Goal: Task Accomplishment & Management: Use online tool/utility

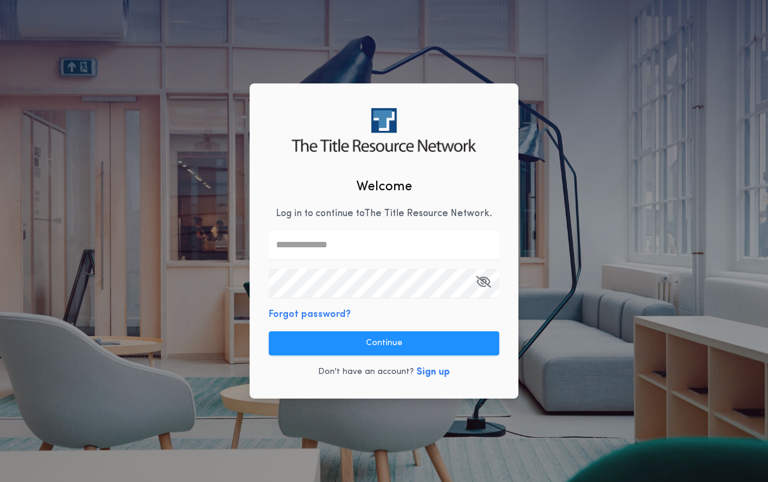
type input "**********"
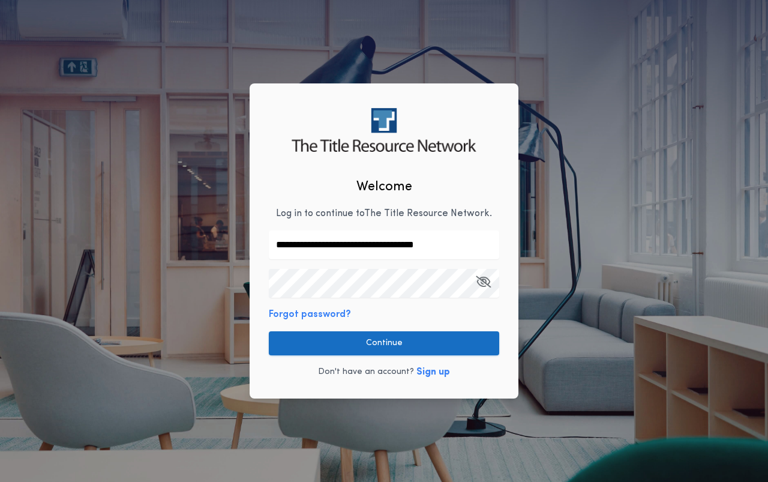
click at [383, 340] on button "Continue" at bounding box center [384, 343] width 230 height 24
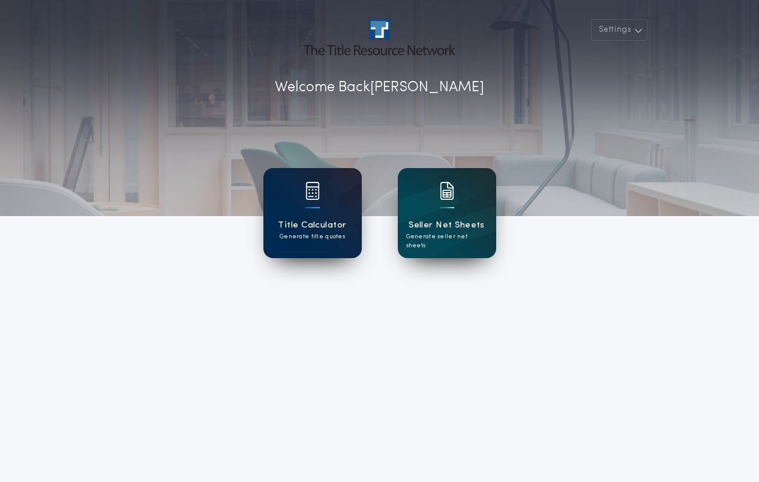
click at [322, 214] on div "Title Calculator Generate title quotes" at bounding box center [313, 213] width 98 height 90
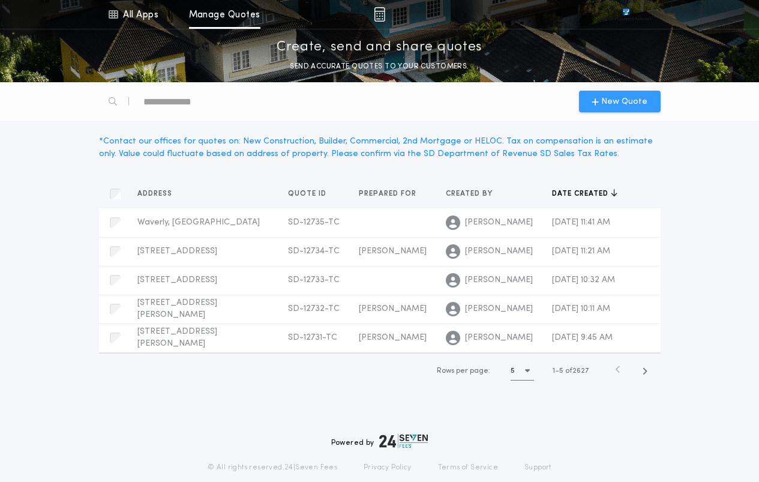
click at [620, 102] on span "New Quote" at bounding box center [624, 101] width 46 height 13
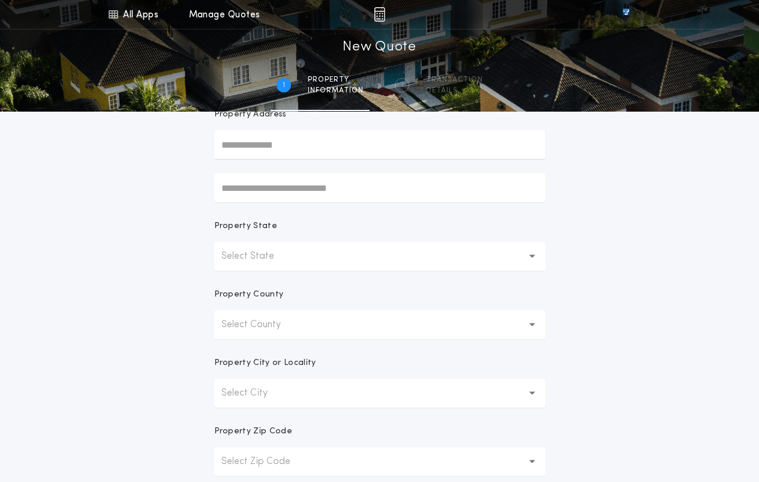
scroll to position [120, 0]
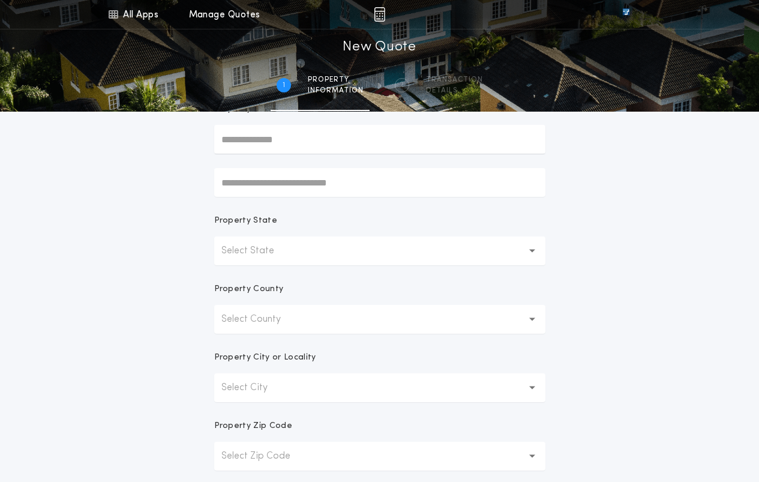
click at [331, 251] on button "Select State" at bounding box center [379, 250] width 331 height 29
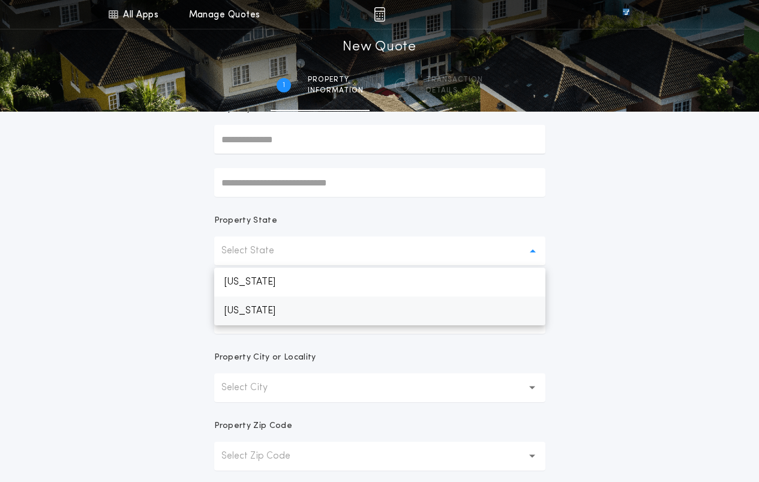
click at [293, 313] on p "[US_STATE]" at bounding box center [379, 311] width 331 height 29
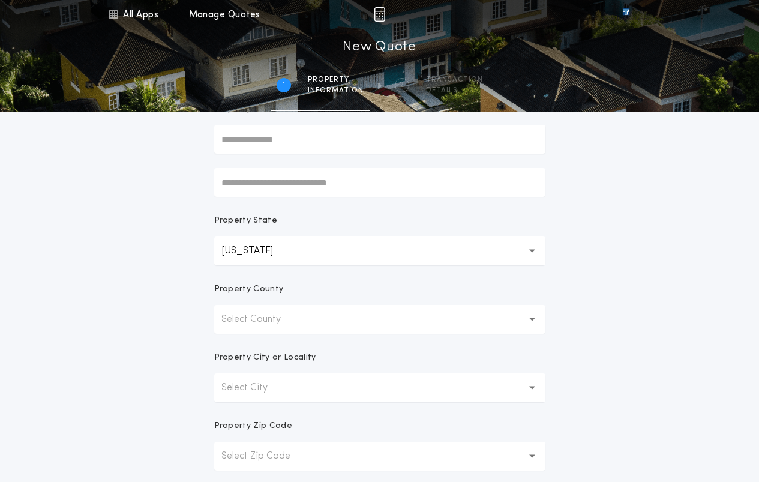
click at [330, 324] on button "Select County" at bounding box center [379, 319] width 331 height 29
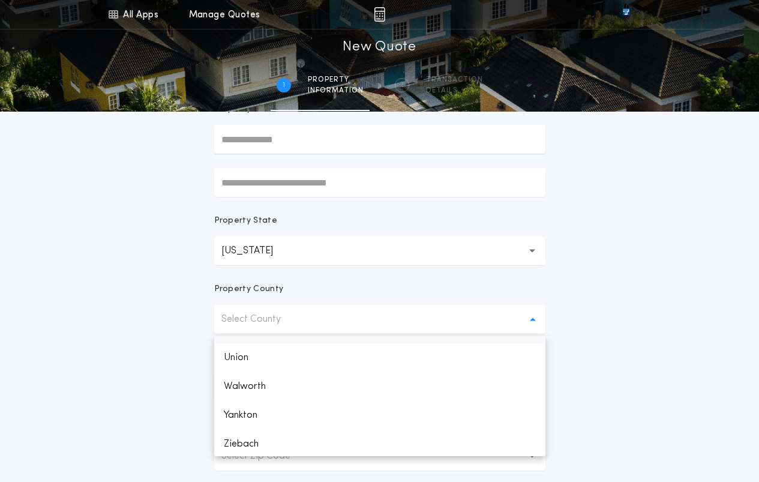
scroll to position [1781, 0]
click at [278, 357] on p "Union" at bounding box center [379, 355] width 331 height 29
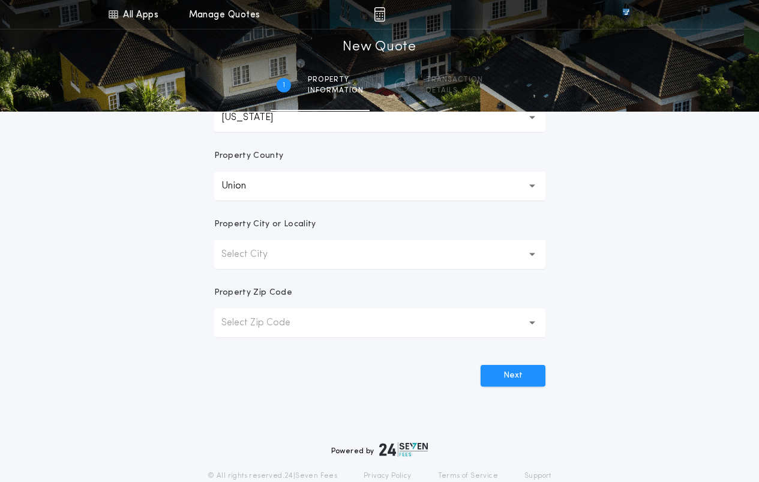
scroll to position [300, 0]
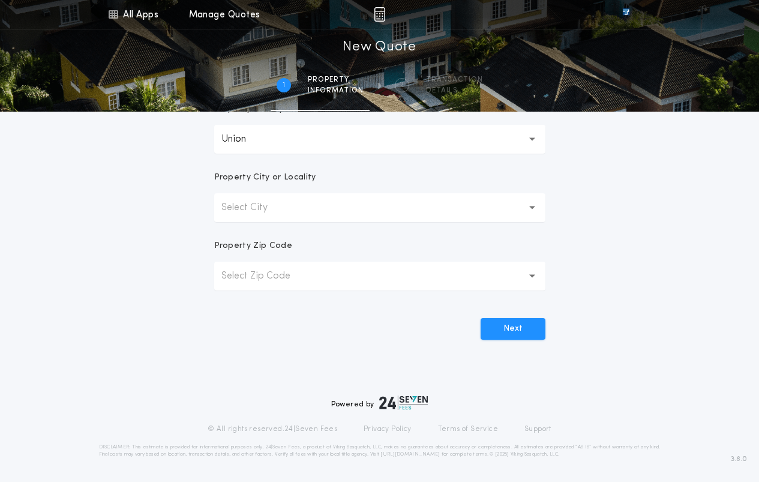
click at [343, 270] on button "Select Zip Code" at bounding box center [379, 276] width 331 height 29
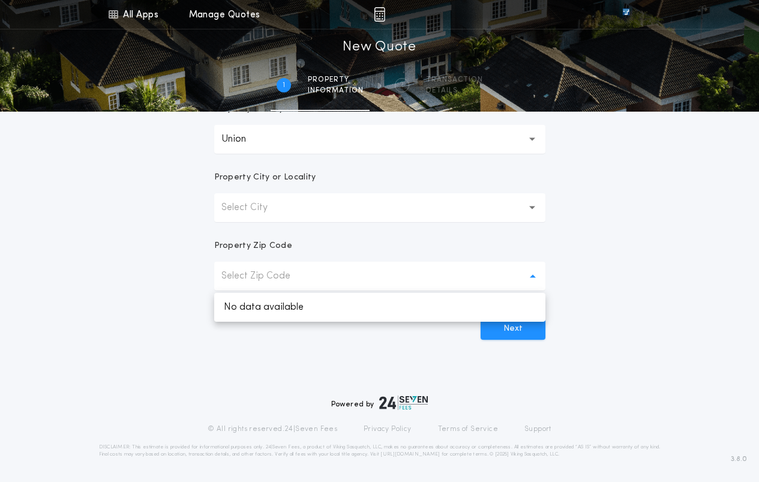
click at [335, 214] on button "Select City" at bounding box center [379, 207] width 331 height 29
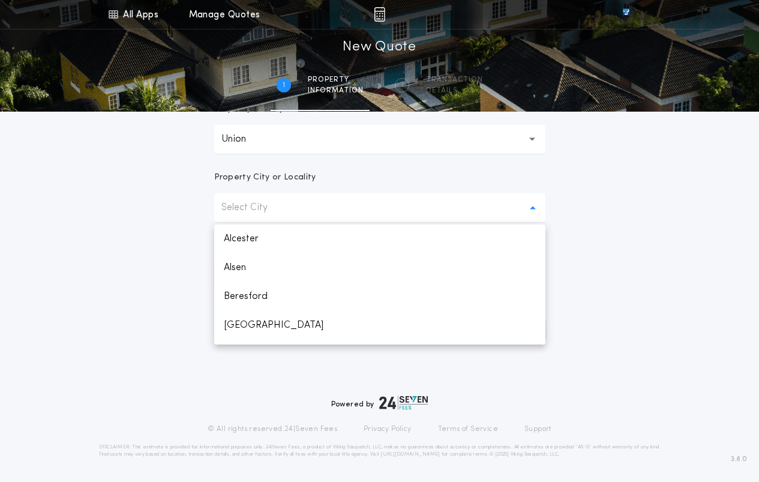
scroll to position [53, 0]
click at [254, 331] on p "Elk Point" at bounding box center [379, 330] width 331 height 29
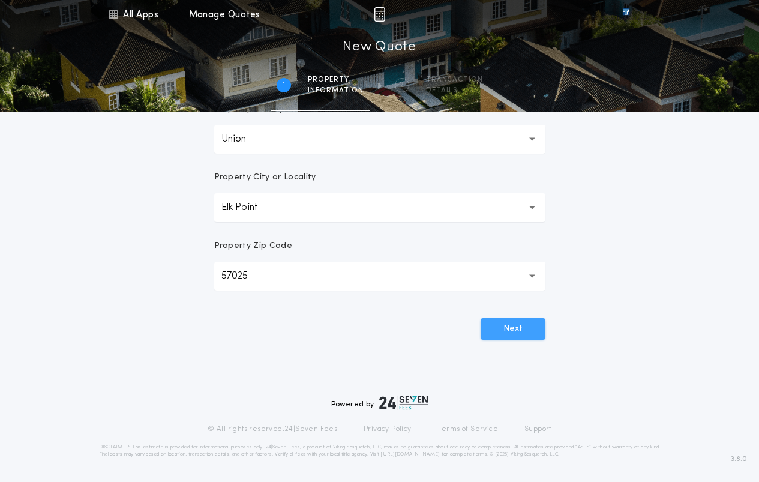
click at [520, 326] on button "Next" at bounding box center [513, 329] width 65 height 22
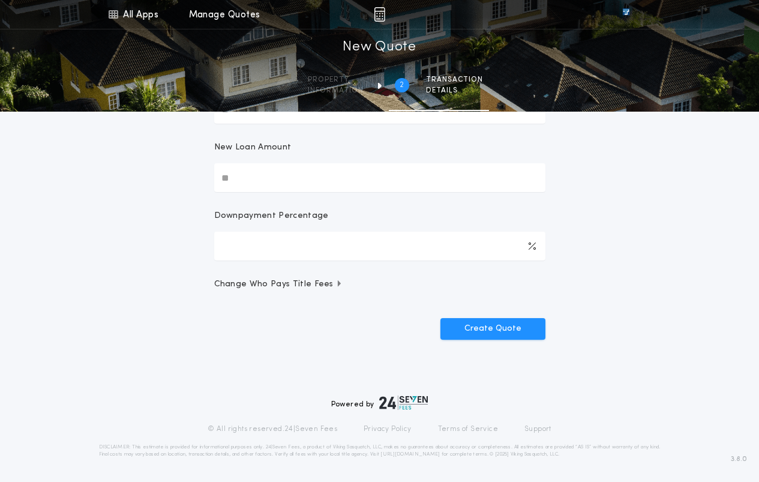
scroll to position [0, 0]
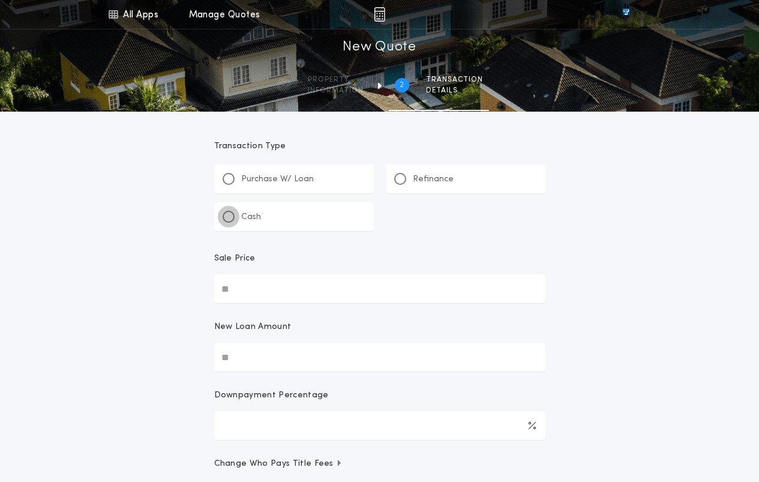
click at [227, 220] on div at bounding box center [229, 217] width 12 height 12
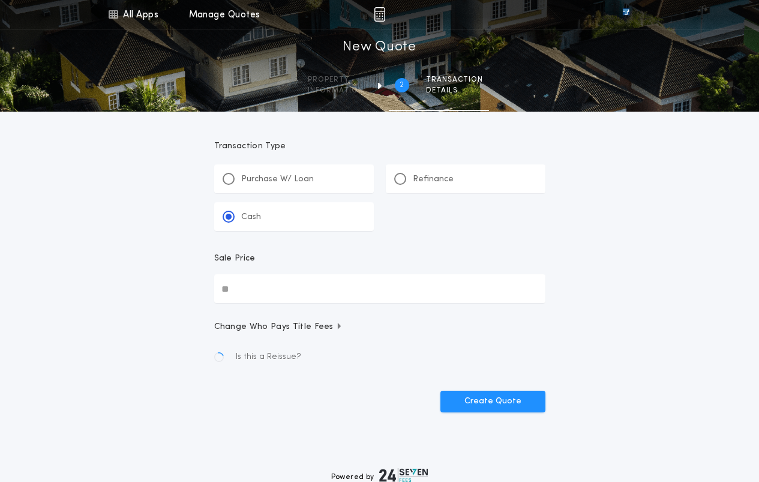
click at [251, 283] on input "Sale Price" at bounding box center [379, 288] width 331 height 29
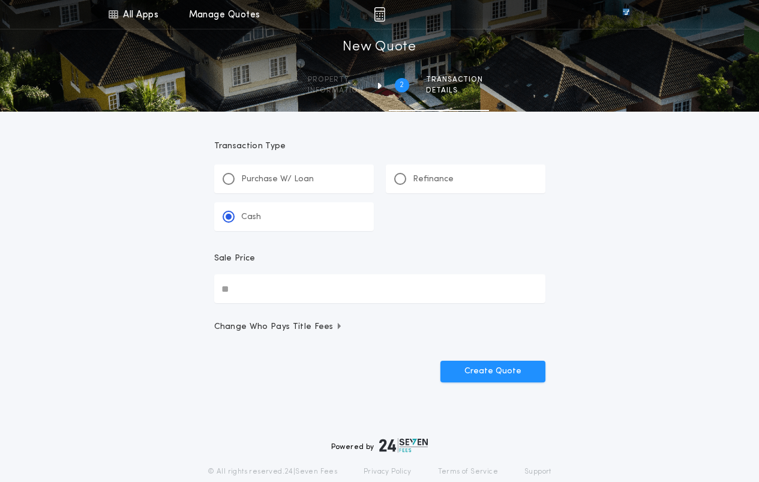
paste input "text"
type input "**********"
click at [494, 375] on button "Create Quote" at bounding box center [493, 372] width 105 height 22
